Goal: Task Accomplishment & Management: Use online tool/utility

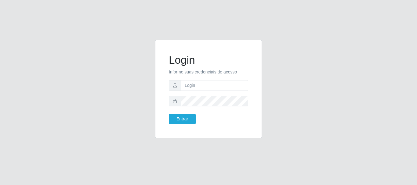
type input "[EMAIL_ADDRESS][DOMAIN_NAME]"
click at [181, 117] on button "Entrar" at bounding box center [182, 119] width 27 height 11
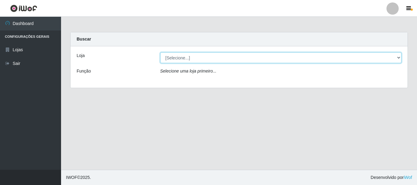
click at [399, 56] on select "[Selecione...] SuperFácil Atacado - Rodoviária" at bounding box center [281, 58] width 242 height 11
select select "400"
click at [160, 53] on select "[Selecione...] SuperFácil Atacado - Rodoviária" at bounding box center [281, 58] width 242 height 11
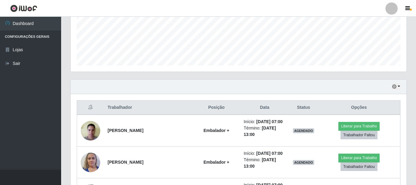
scroll to position [183, 0]
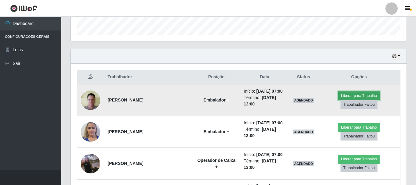
click at [355, 96] on button "Liberar para Trabalho" at bounding box center [358, 96] width 41 height 9
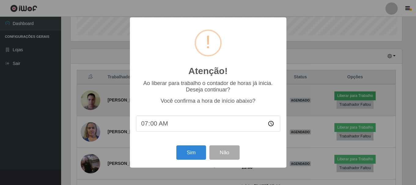
scroll to position [127, 333]
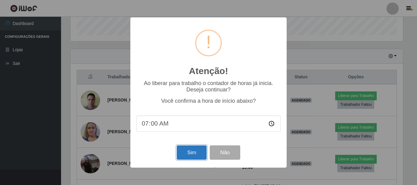
click at [193, 158] on button "Sim" at bounding box center [192, 153] width 30 height 14
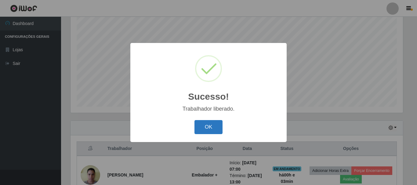
click at [204, 128] on button "OK" at bounding box center [209, 127] width 28 height 14
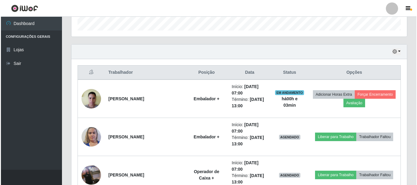
scroll to position [203, 0]
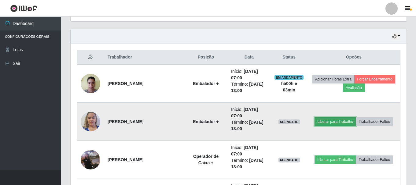
click at [325, 123] on button "Liberar para Trabalho" at bounding box center [334, 122] width 41 height 9
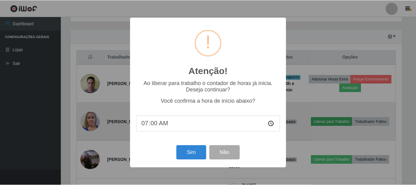
scroll to position [127, 333]
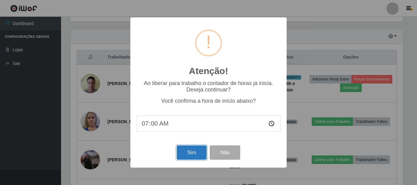
click at [188, 157] on button "Sim" at bounding box center [192, 153] width 30 height 14
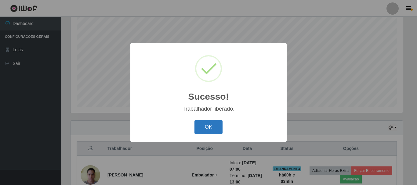
click at [206, 128] on button "OK" at bounding box center [209, 127] width 28 height 14
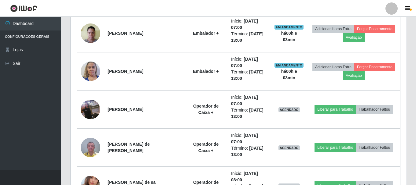
scroll to position [264, 0]
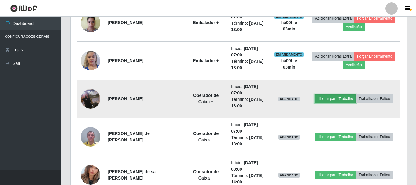
click at [320, 101] on button "Liberar para Trabalho" at bounding box center [334, 99] width 41 height 9
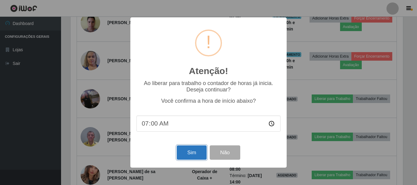
click at [191, 155] on button "Sim" at bounding box center [192, 153] width 30 height 14
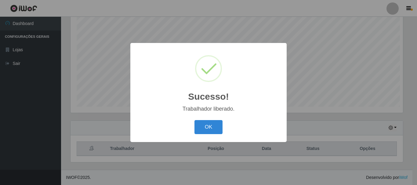
scroll to position [0, 0]
click at [207, 129] on button "OK" at bounding box center [209, 127] width 28 height 14
